Goal: Information Seeking & Learning: Learn about a topic

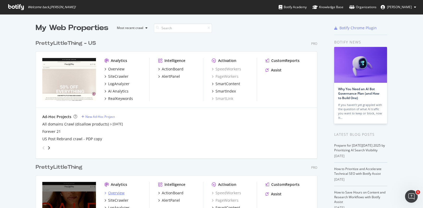
click at [114, 194] on div "Overview" at bounding box center [116, 193] width 16 height 5
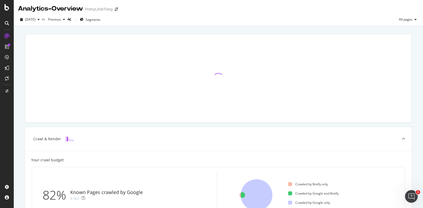
click at [9, 24] on div at bounding box center [7, 23] width 8 height 8
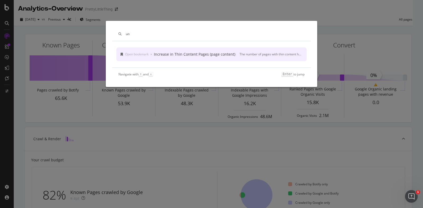
type input "u"
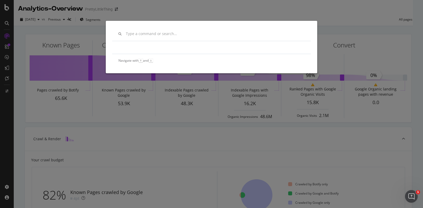
scroll to position [16, 0]
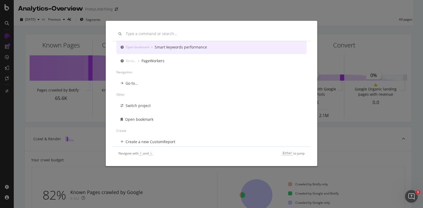
click at [8, 77] on div "Recently used Open bookmark › Smart keywords performance Go to... › PageWorkers…" at bounding box center [211, 104] width 423 height 208
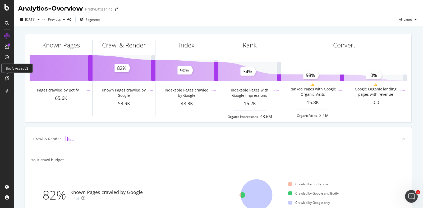
click at [9, 81] on div at bounding box center [7, 78] width 8 height 8
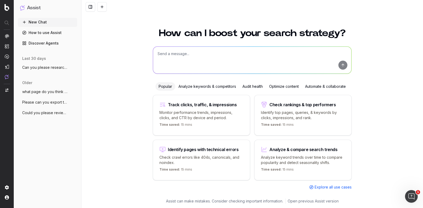
click at [284, 85] on div "Optimize content" at bounding box center [284, 86] width 36 height 8
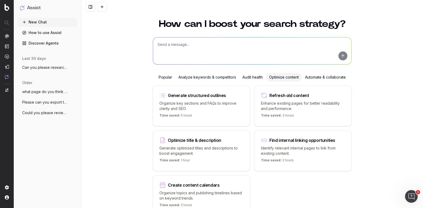
scroll to position [3, 0]
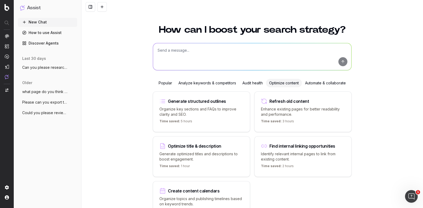
click at [245, 83] on div "Audit health" at bounding box center [252, 83] width 27 height 8
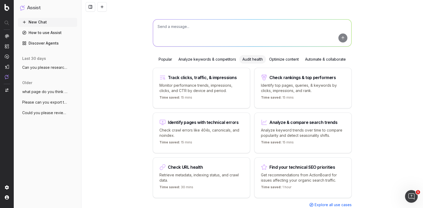
scroll to position [9, 0]
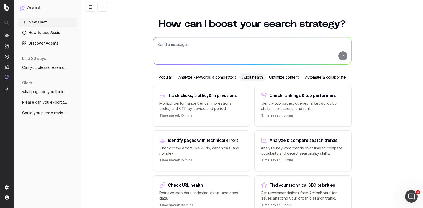
click at [159, 79] on div "Popular" at bounding box center [165, 77] width 20 height 8
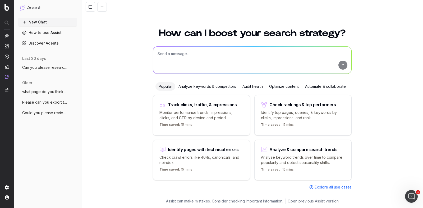
scroll to position [0, 0]
click at [192, 88] on div "Analyze keywords & competitors" at bounding box center [207, 86] width 64 height 8
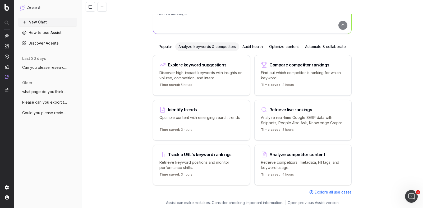
click at [330, 46] on div "Automate & collaborate" at bounding box center [325, 47] width 47 height 8
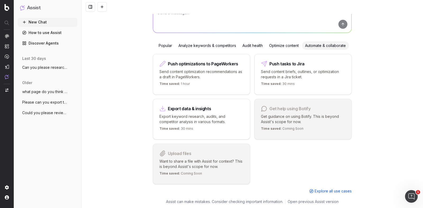
scroll to position [0, 0]
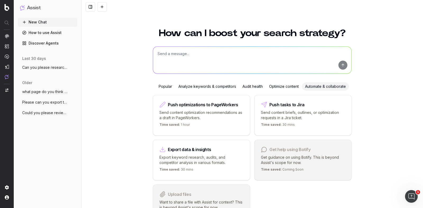
click at [165, 85] on div "Popular" at bounding box center [165, 86] width 20 height 8
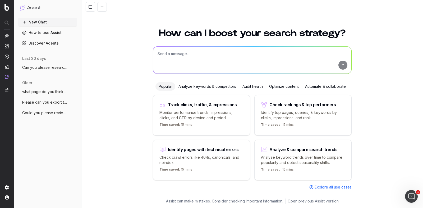
click at [186, 63] on textarea at bounding box center [252, 60] width 198 height 27
paste textarea "Are most of your website pages unique?"
click at [185, 55] on textarea "Please can you Are most of your website pages unique?" at bounding box center [252, 60] width 198 height 27
click at [294, 53] on textarea "Please can you answer the question 'Are most of your website pages unique?" at bounding box center [252, 60] width 198 height 27
type textarea "Please can you answer the question 'Are most of your website pages unique?'"
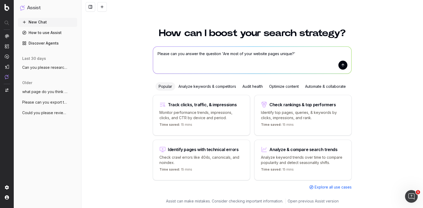
click at [342, 66] on button "submit" at bounding box center [342, 65] width 9 height 9
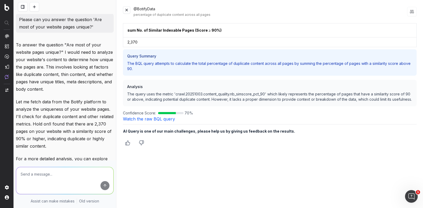
click at [125, 11] on button at bounding box center [126, 9] width 7 height 7
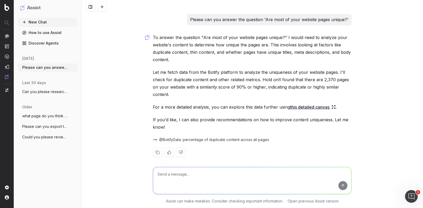
click at [322, 107] on link "this detailed canvas" at bounding box center [313, 107] width 46 height 7
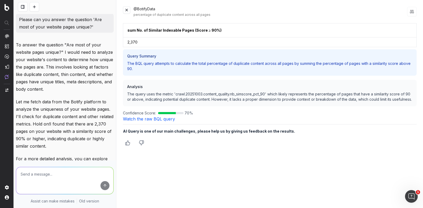
click at [124, 10] on button at bounding box center [126, 9] width 7 height 7
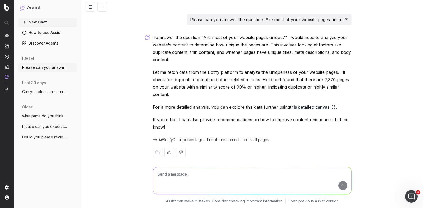
click at [192, 141] on span "@BotifyData: percentage of duplicate content across all pages" at bounding box center [214, 139] width 110 height 5
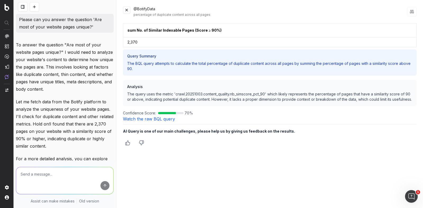
click at [126, 8] on button at bounding box center [126, 9] width 7 height 7
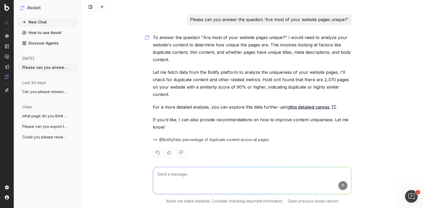
click at [182, 175] on textarea at bounding box center [252, 180] width 198 height 27
click at [169, 175] on textarea "pleasec ould provi" at bounding box center [252, 180] width 198 height 27
click at [191, 176] on textarea "please could provi" at bounding box center [252, 180] width 198 height 27
type textarea "please could you provide a breakdown by segment of those 2370 pages with a 90% …"
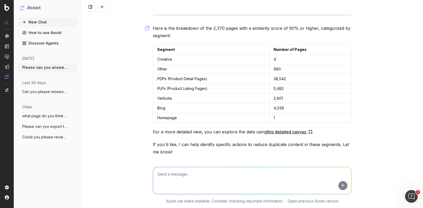
scroll to position [170, 0]
click at [285, 130] on link "this detailed canvas" at bounding box center [289, 131] width 46 height 7
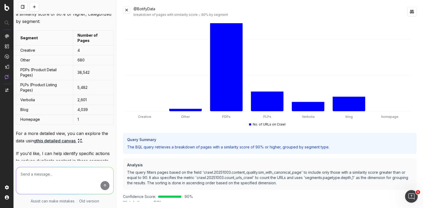
scroll to position [267, 0]
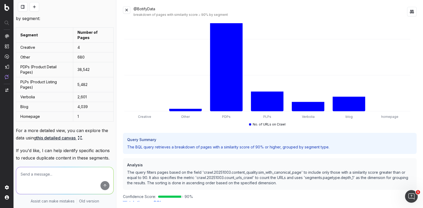
click at [73, 142] on link "this detailed canvas" at bounding box center [59, 137] width 46 height 7
click at [81, 140] on icon at bounding box center [80, 138] width 4 height 4
click at [129, 11] on button at bounding box center [126, 9] width 7 height 7
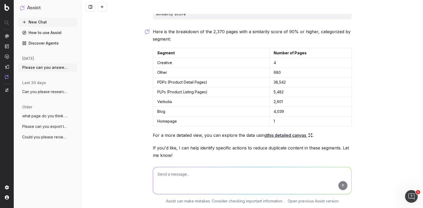
scroll to position [165, 0]
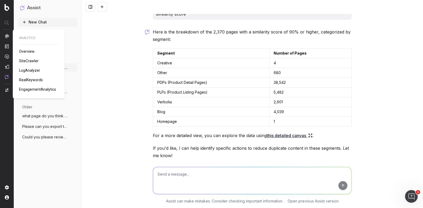
click at [27, 60] on span "SiteCrawler" at bounding box center [29, 61] width 20 height 4
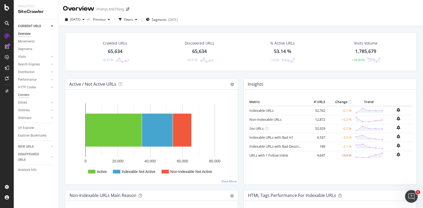
click at [24, 95] on div "Content" at bounding box center [23, 95] width 11 height 6
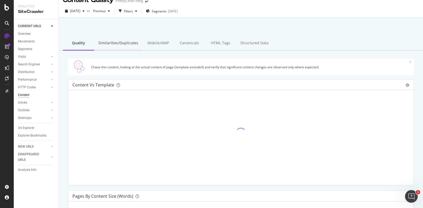
scroll to position [11, 0]
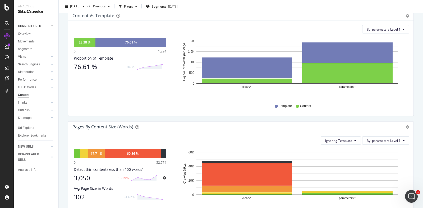
scroll to position [0, 0]
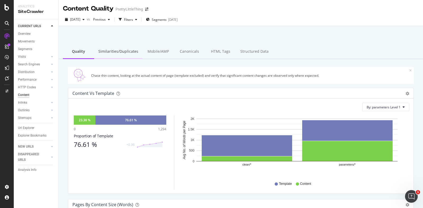
click at [114, 53] on div "Similarities/Duplicates" at bounding box center [118, 52] width 48 height 15
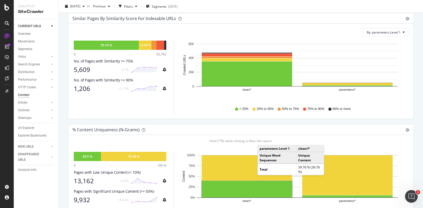
scroll to position [74, 0]
